Goal: Navigation & Orientation: Understand site structure

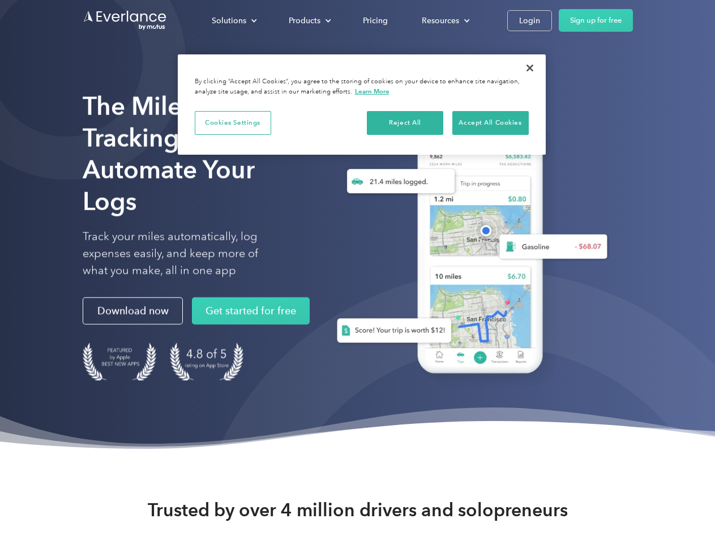
click at [234, 20] on div "Solutions" at bounding box center [229, 21] width 35 height 14
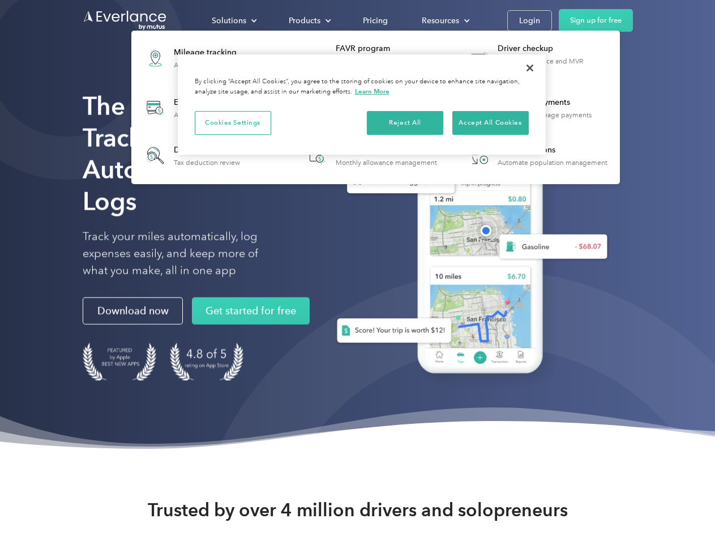
click at [309, 20] on div "Products" at bounding box center [305, 21] width 32 height 14
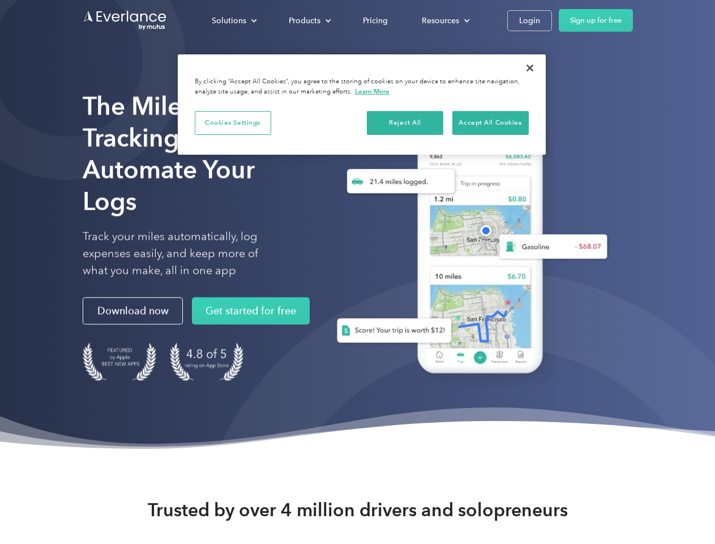
click at [445, 20] on div "Resources" at bounding box center [440, 21] width 37 height 14
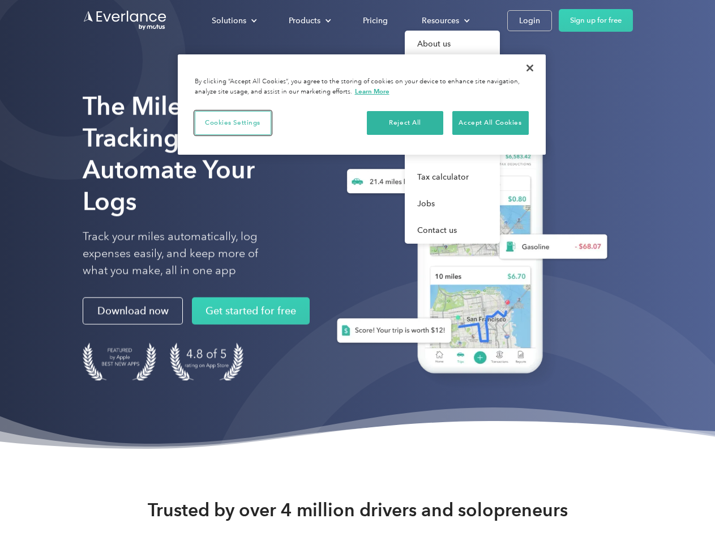
click at [233, 122] on button "Cookies Settings" at bounding box center [233, 123] width 76 height 24
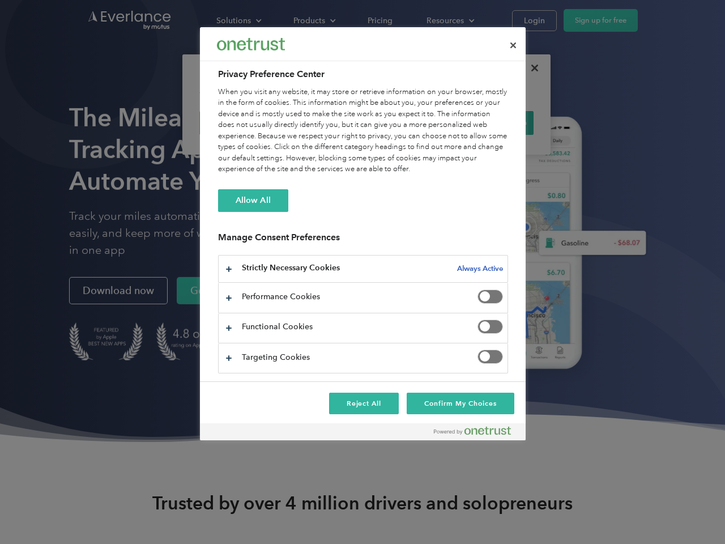
click at [405, 122] on div "When you visit any website, it may store or retrieve information on your browse…" at bounding box center [363, 131] width 290 height 88
click at [490, 122] on div "When you visit any website, it may store or retrieve information on your browse…" at bounding box center [363, 131] width 290 height 88
click at [530, 68] on div at bounding box center [362, 272] width 725 height 544
